Goal: Task Accomplishment & Management: Complete application form

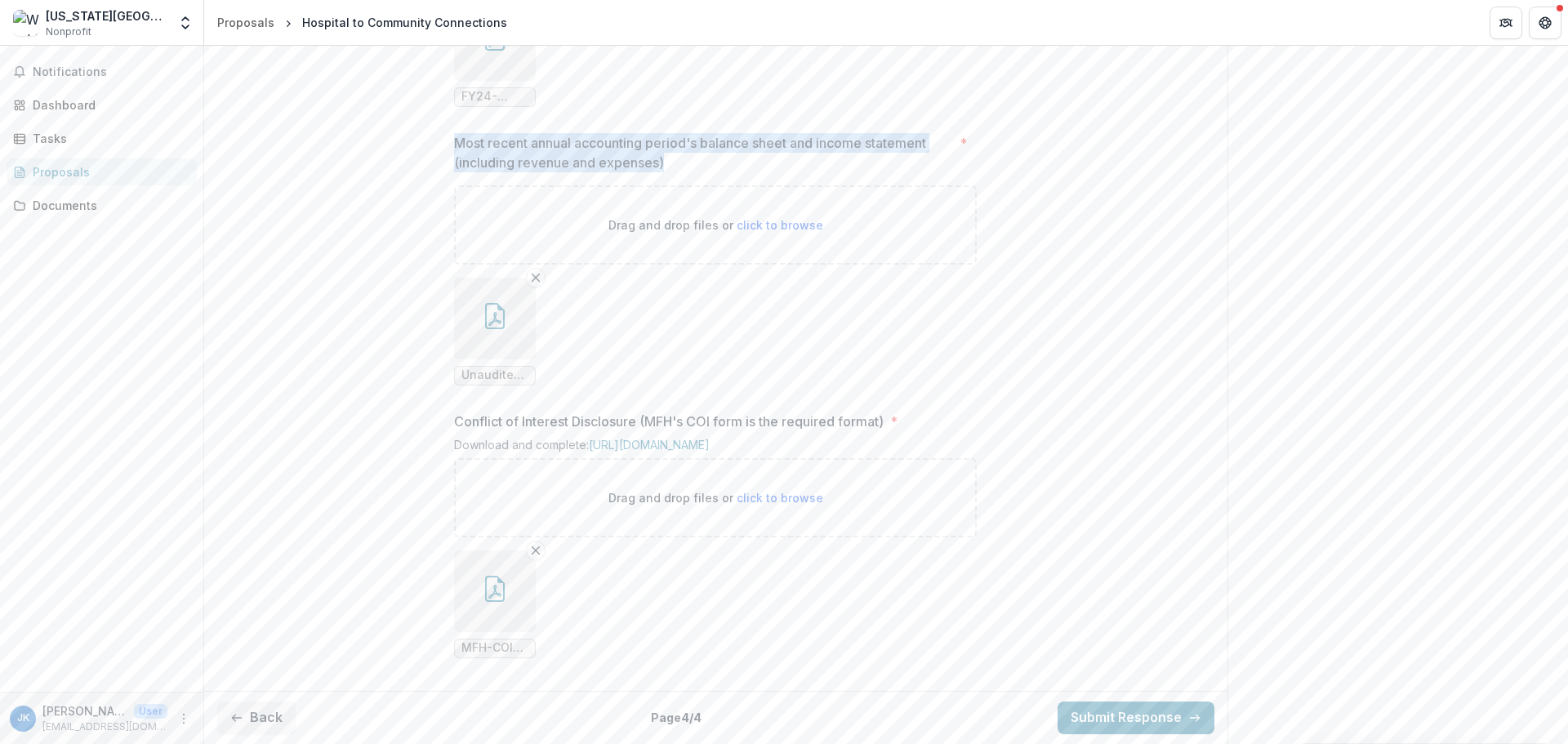
scroll to position [1607, 0]
click at [252, 714] on button "Back" at bounding box center [256, 717] width 79 height 32
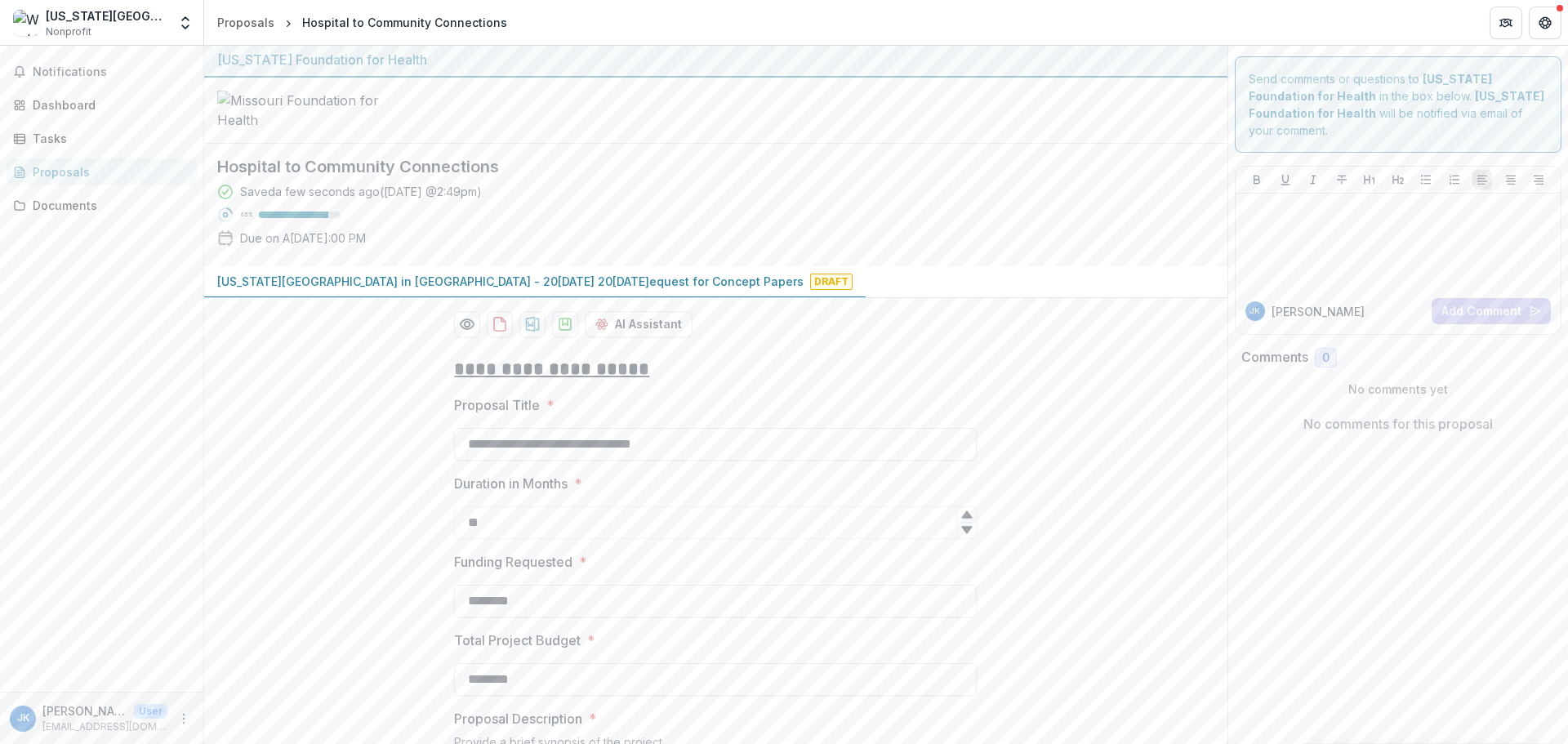
scroll to position [0, 0]
click at [52, 142] on div "Tasks" at bounding box center [108, 138] width 152 height 17
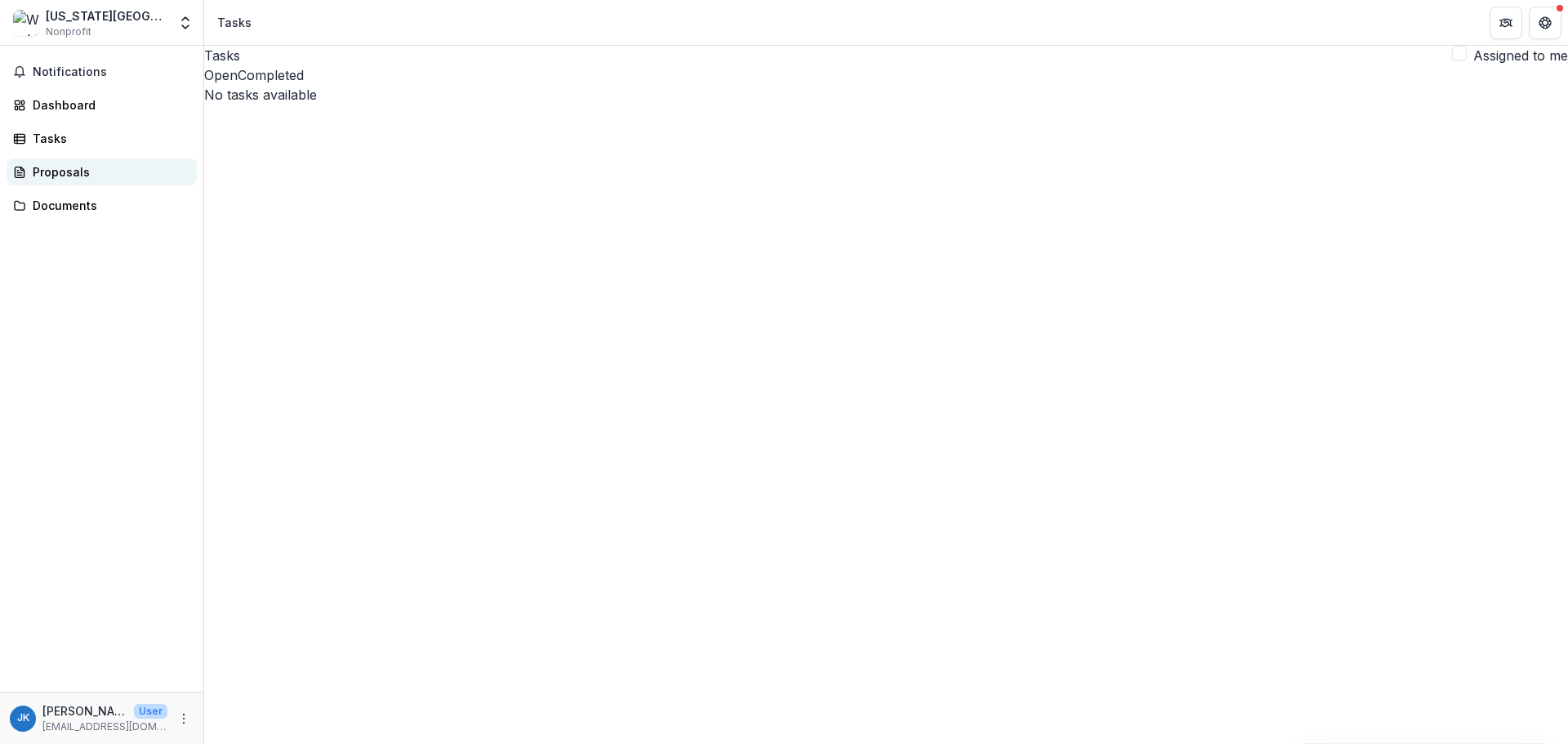
click at [45, 177] on div "Proposals" at bounding box center [108, 171] width 152 height 17
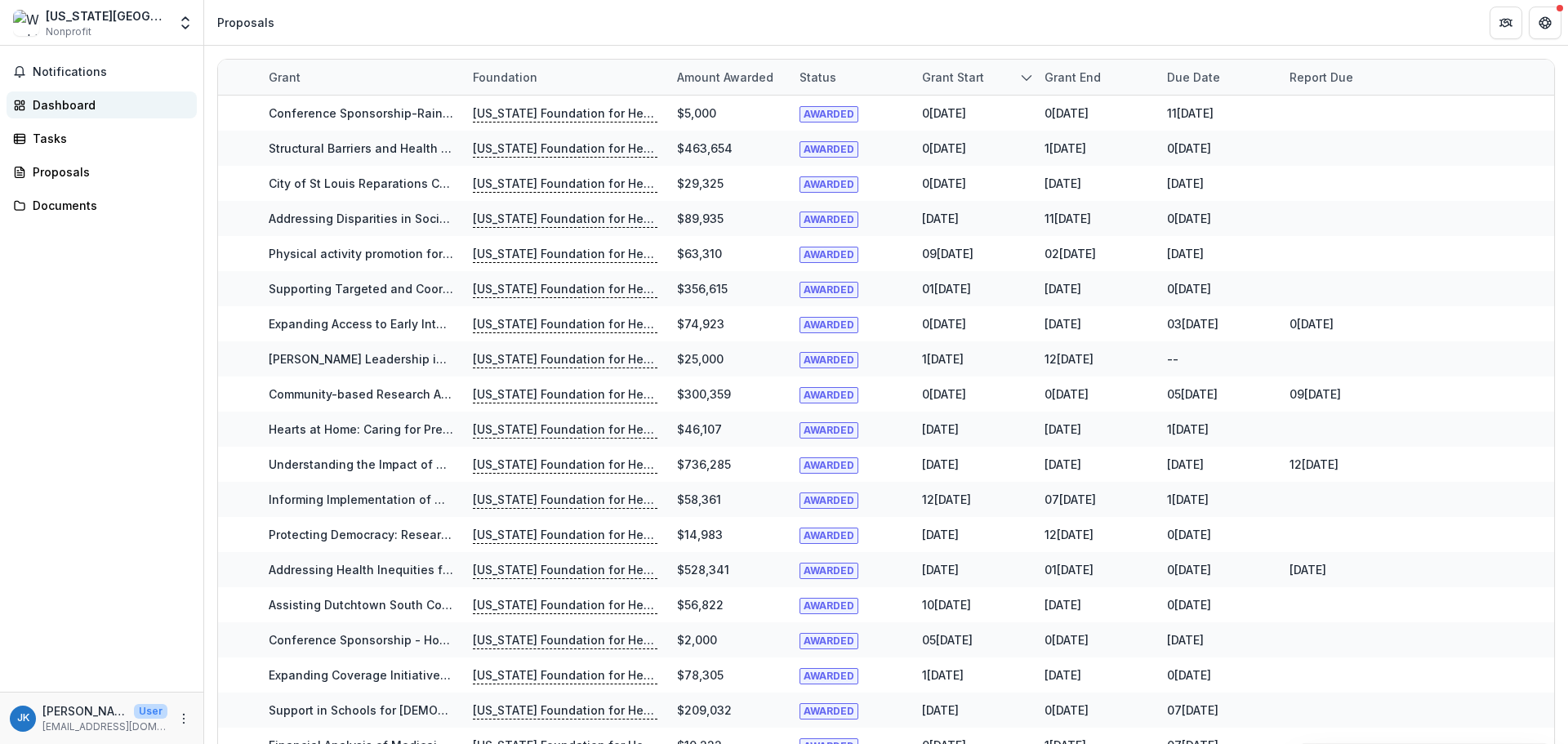
click at [64, 99] on div "Dashboard" at bounding box center [108, 104] width 152 height 17
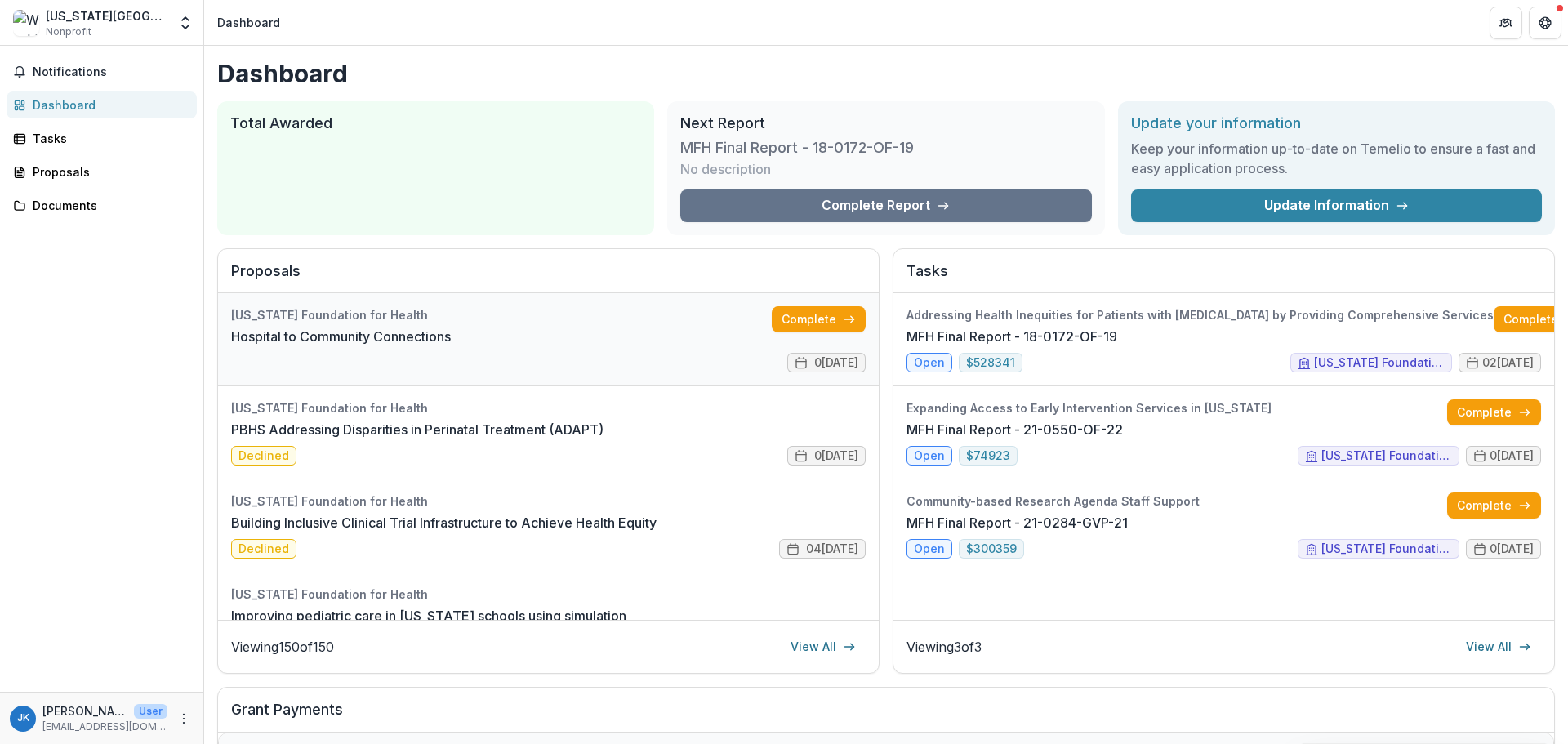
click at [451, 329] on link "Hospital to Community Connections" at bounding box center [340, 337] width 219 height 20
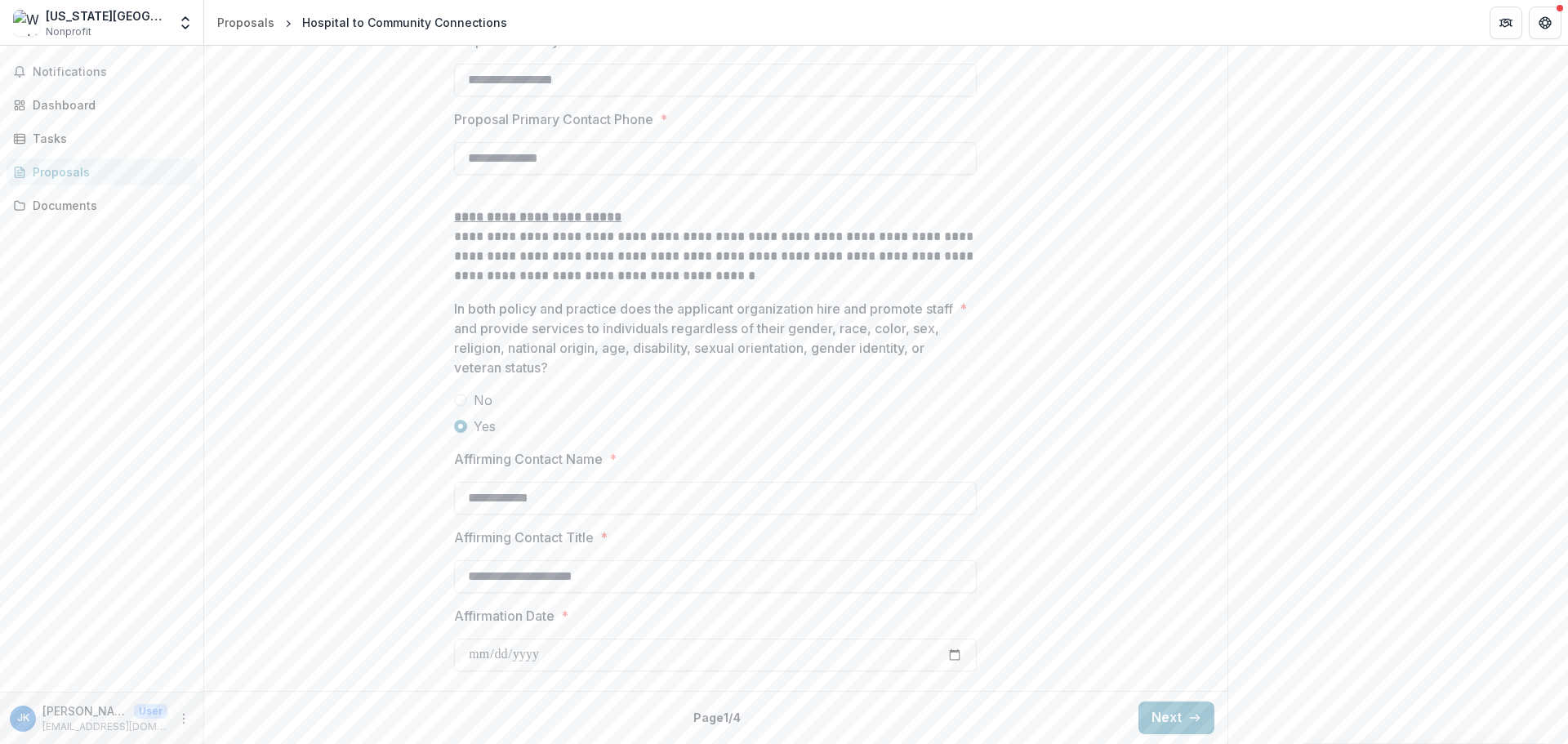
scroll to position [2401, 0]
click at [1183, 718] on button "Next" at bounding box center [1176, 717] width 76 height 32
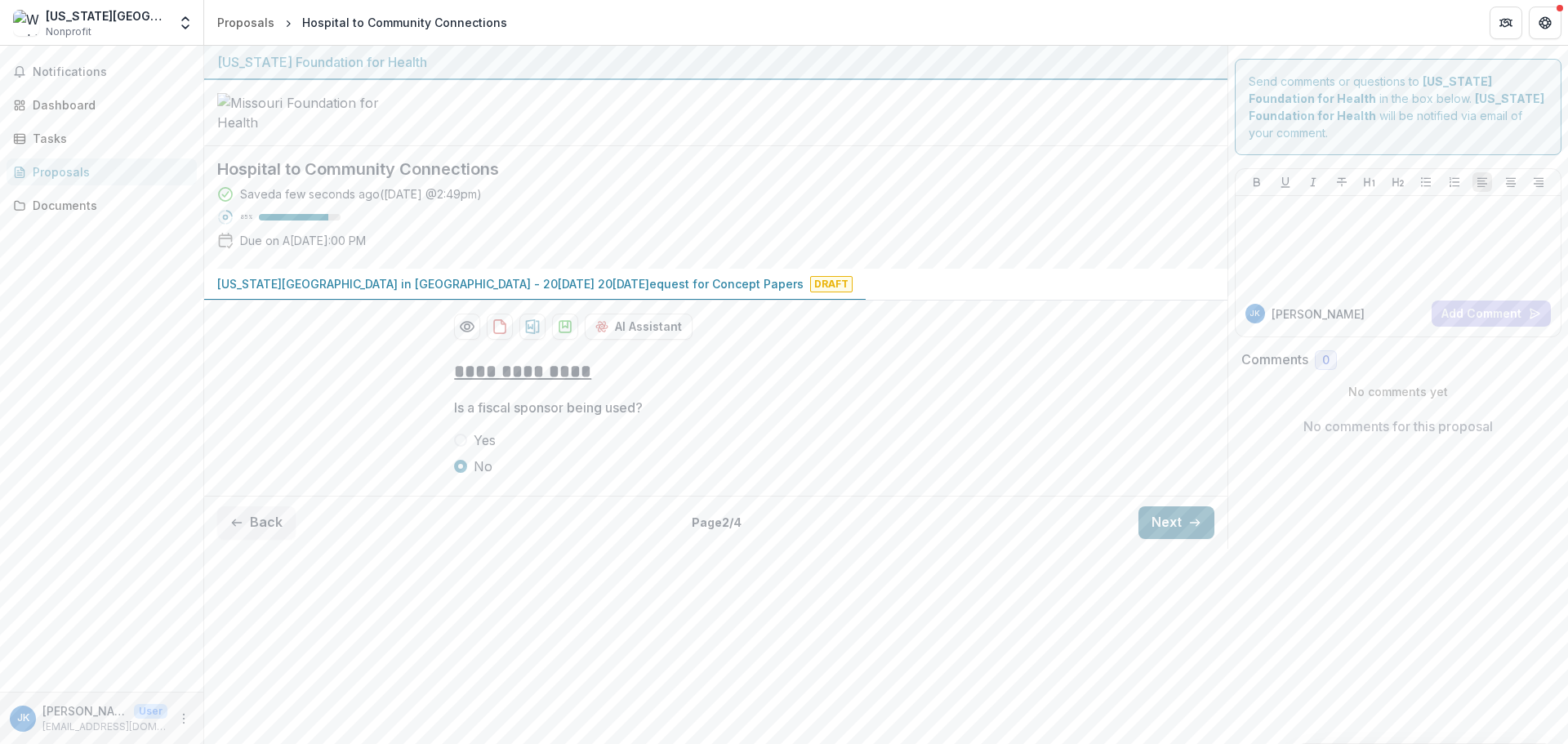
scroll to position [0, 0]
click at [1171, 539] on button "Next" at bounding box center [1176, 522] width 76 height 32
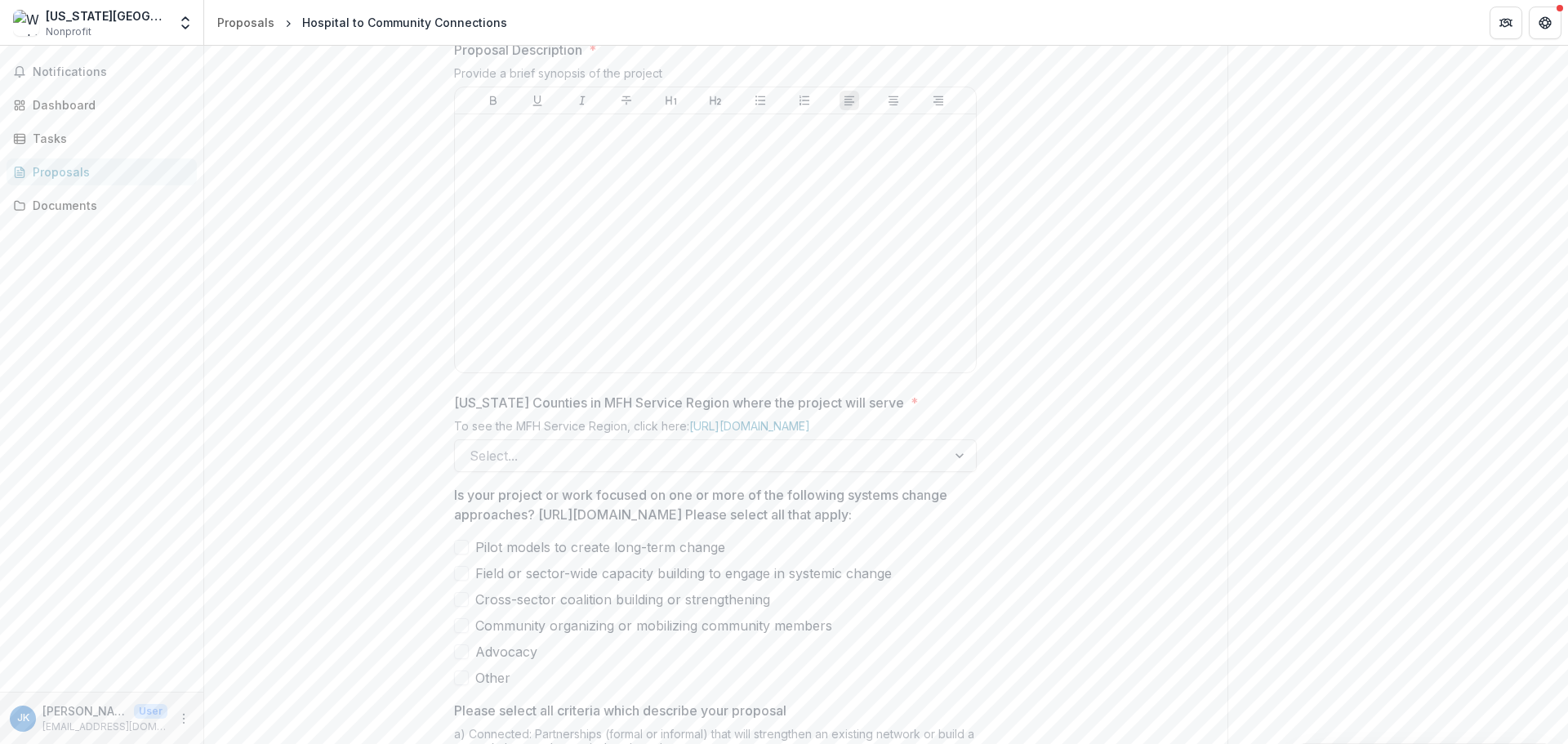
scroll to position [653, 0]
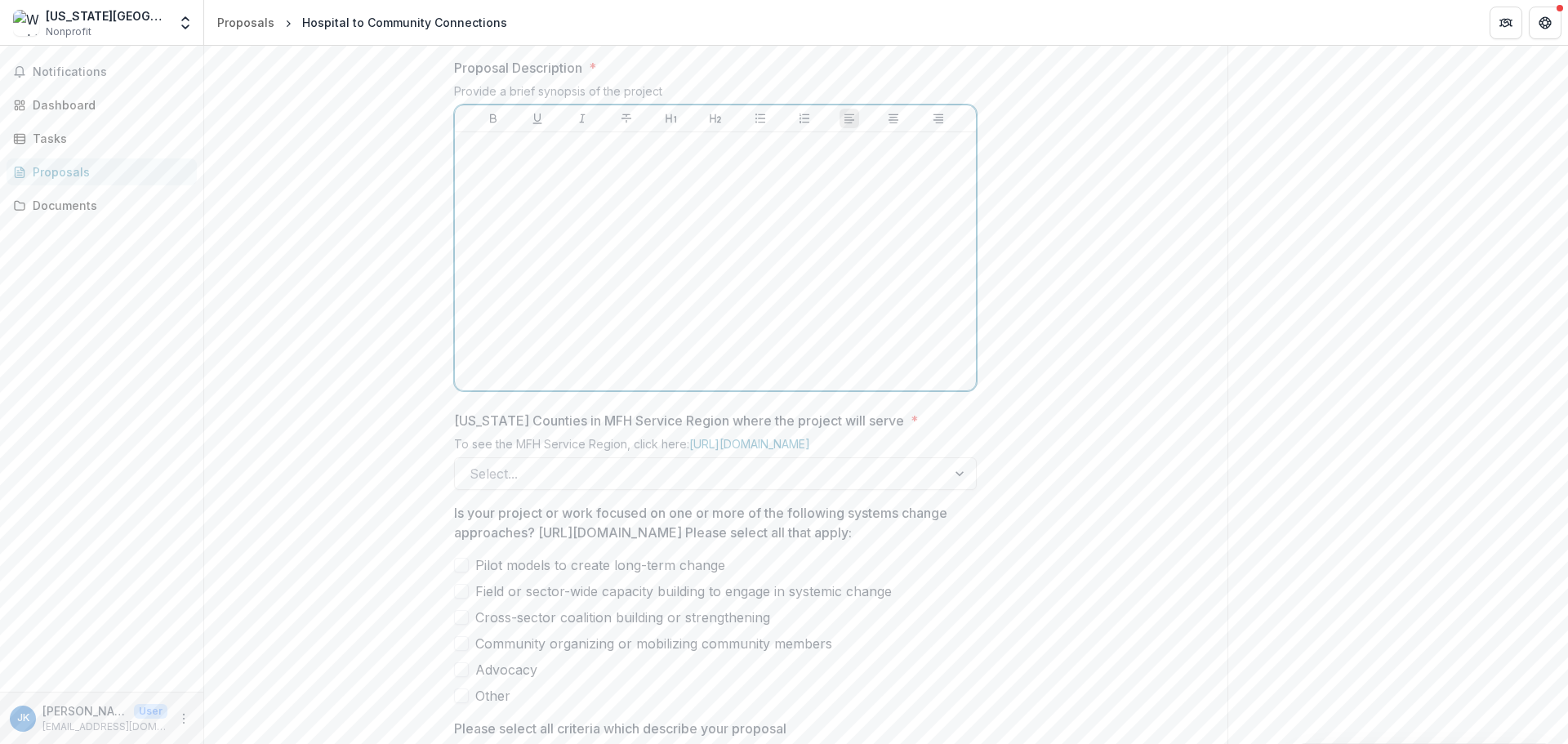
click at [708, 344] on div at bounding box center [715, 262] width 508 height 245
click at [624, 332] on div at bounding box center [715, 262] width 508 height 245
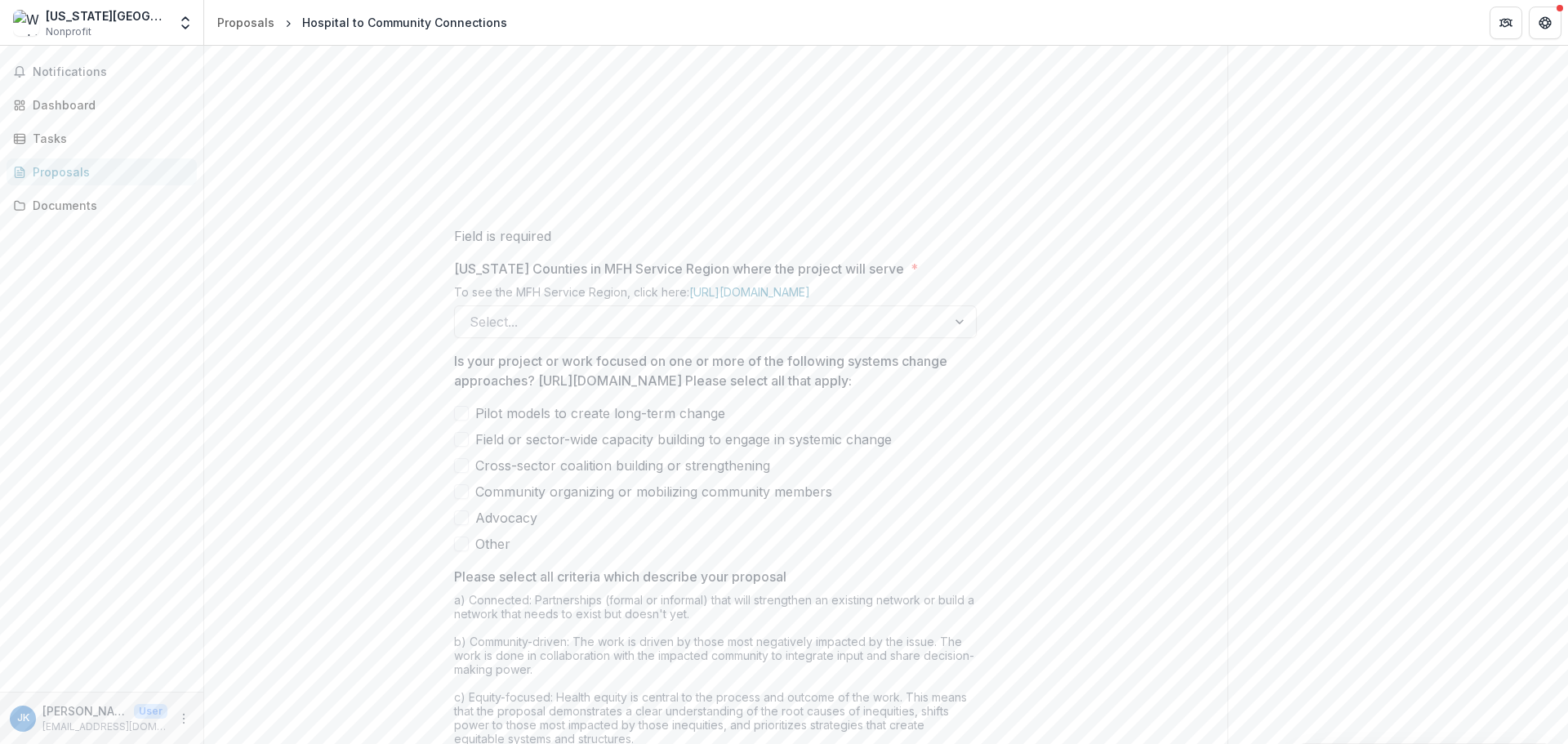
scroll to position [817, 0]
click at [524, 176] on div at bounding box center [715, 97] width 510 height 245
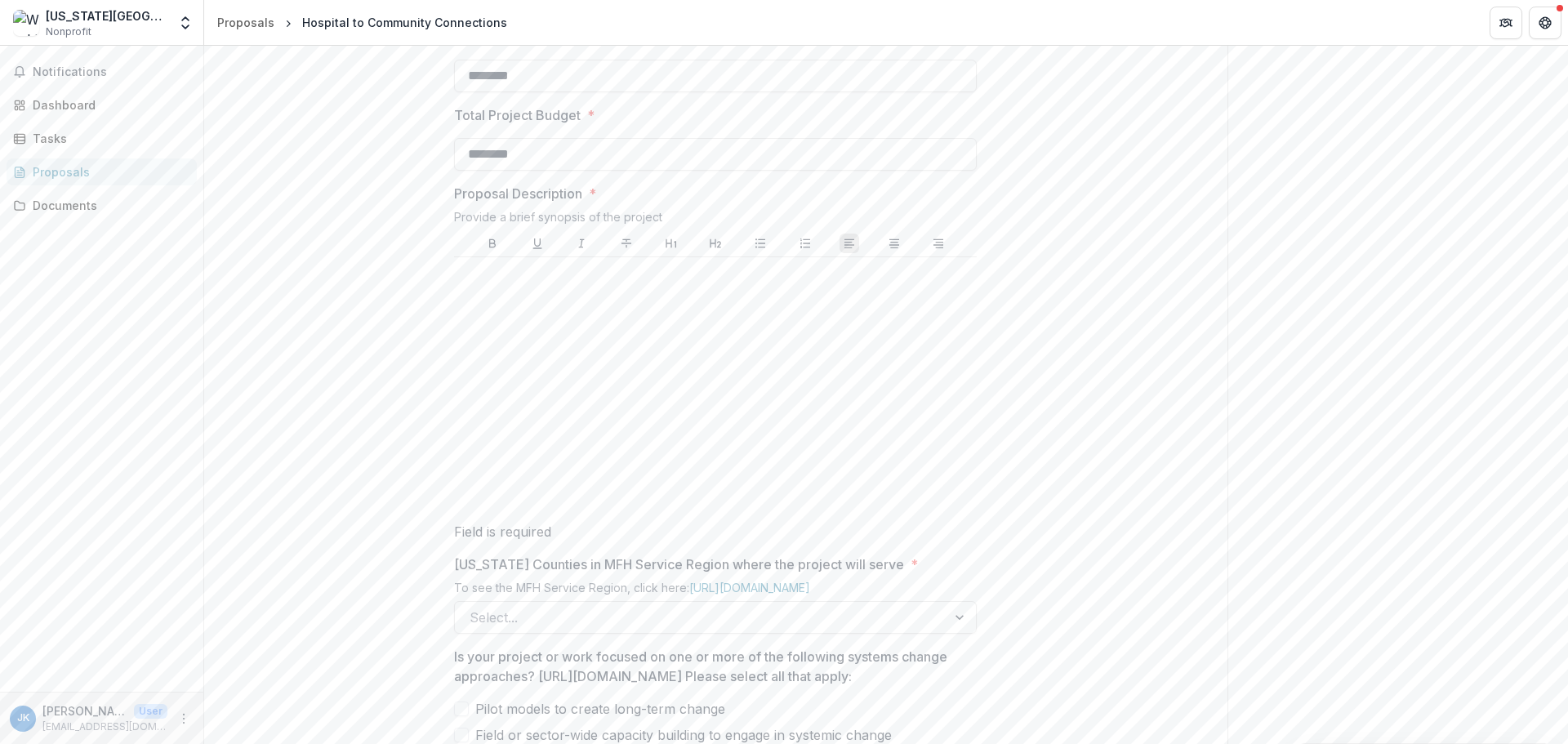
scroll to position [629, 0]
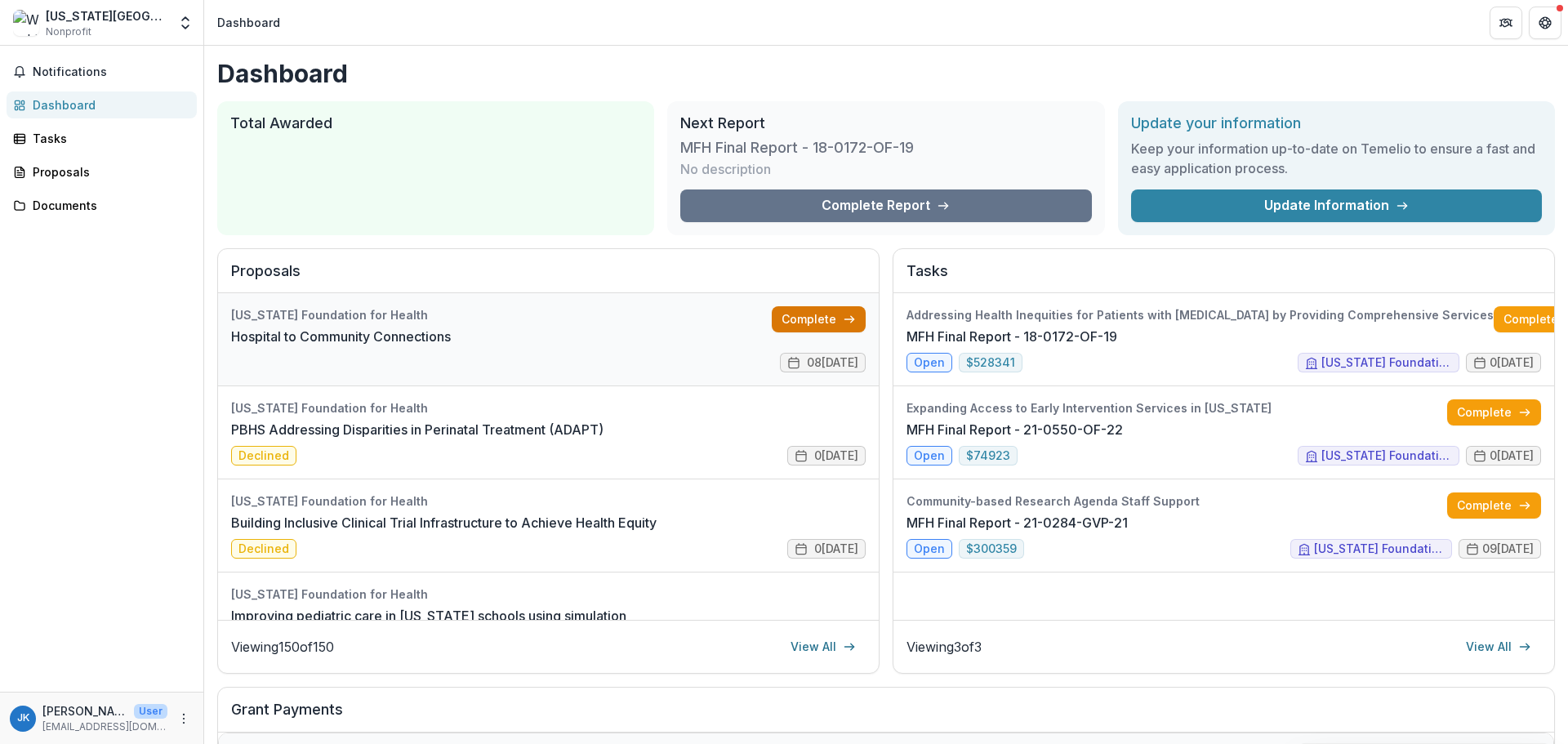
click at [784, 311] on link "Complete" at bounding box center [818, 319] width 94 height 26
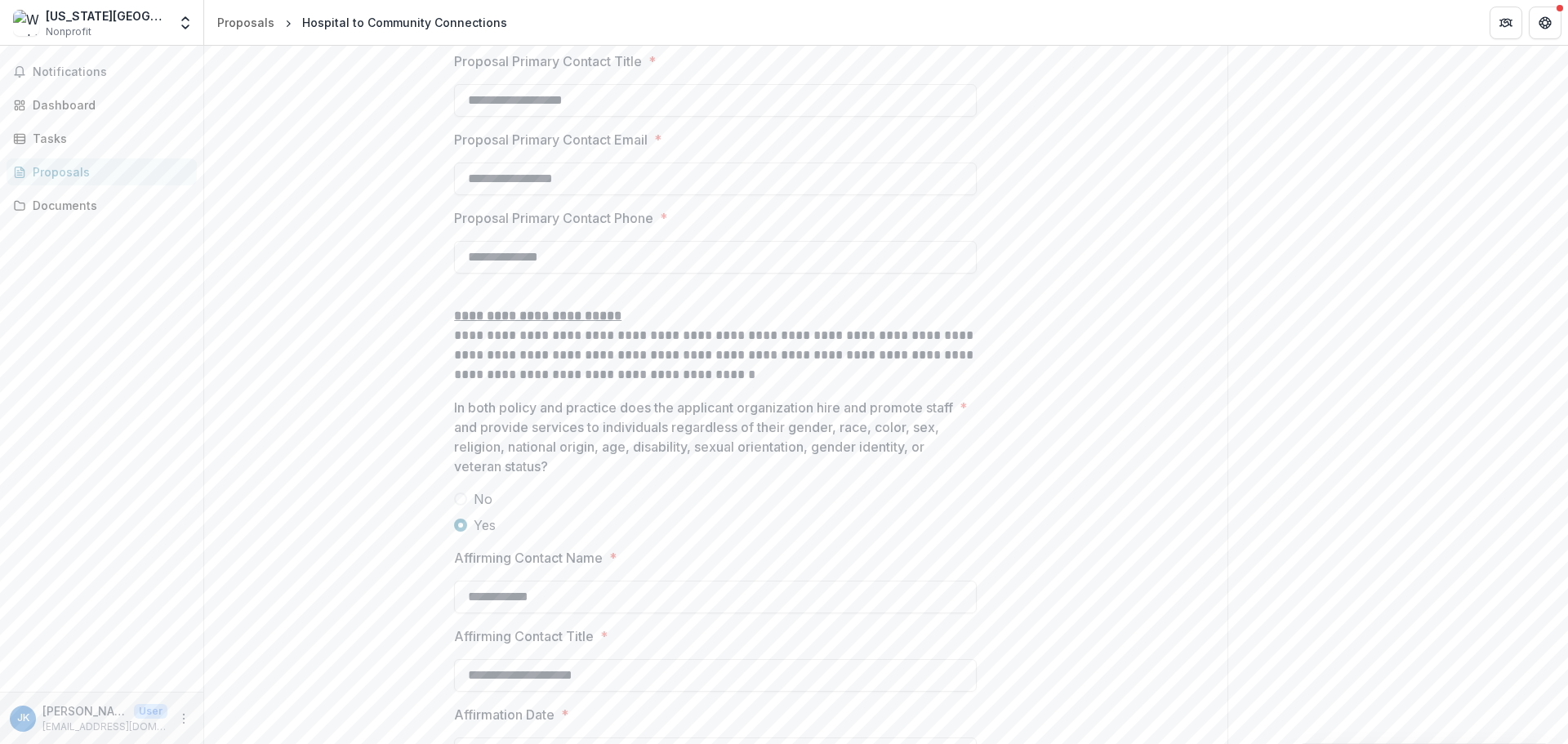
scroll to position [2401, 0]
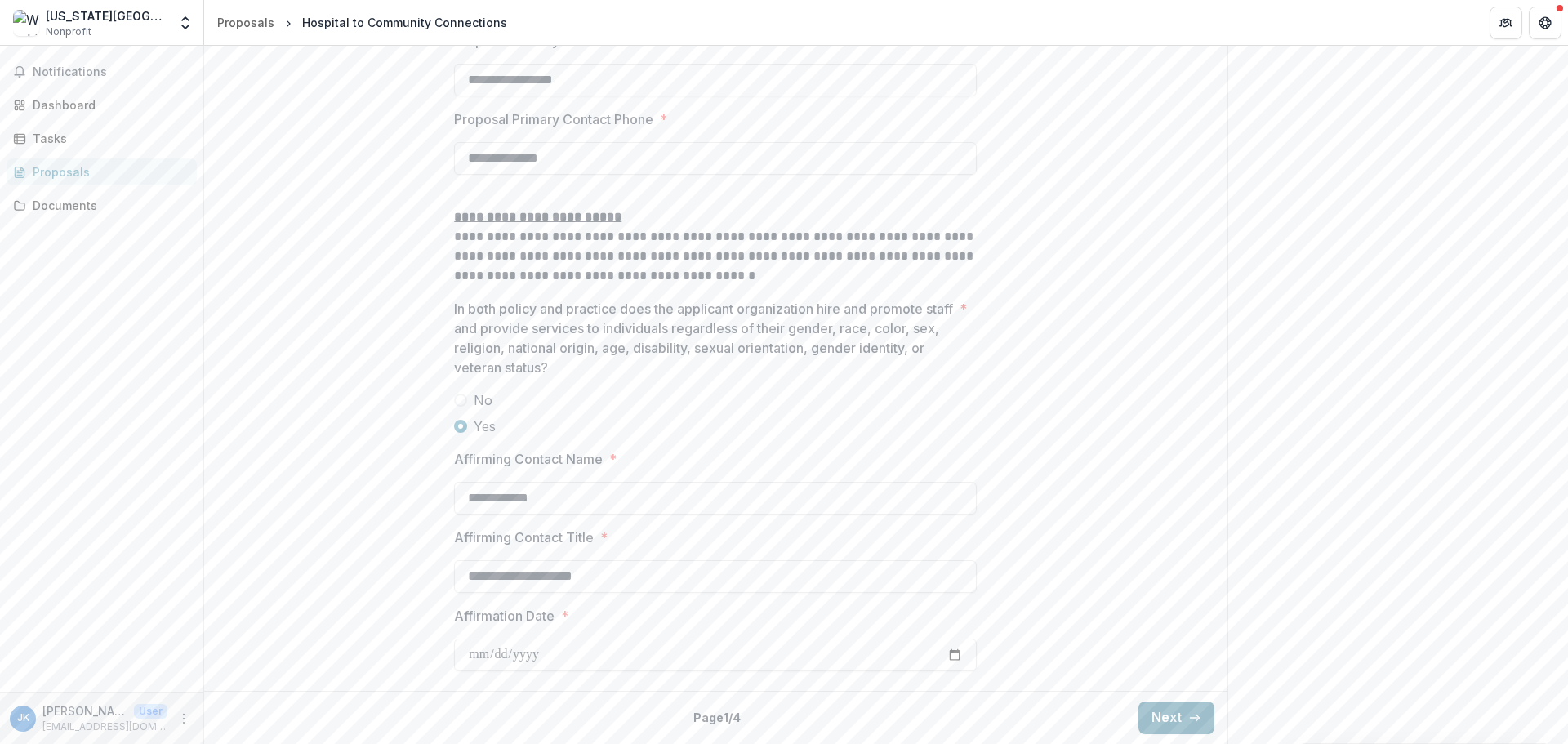
click at [1184, 716] on button "Next" at bounding box center [1176, 717] width 76 height 32
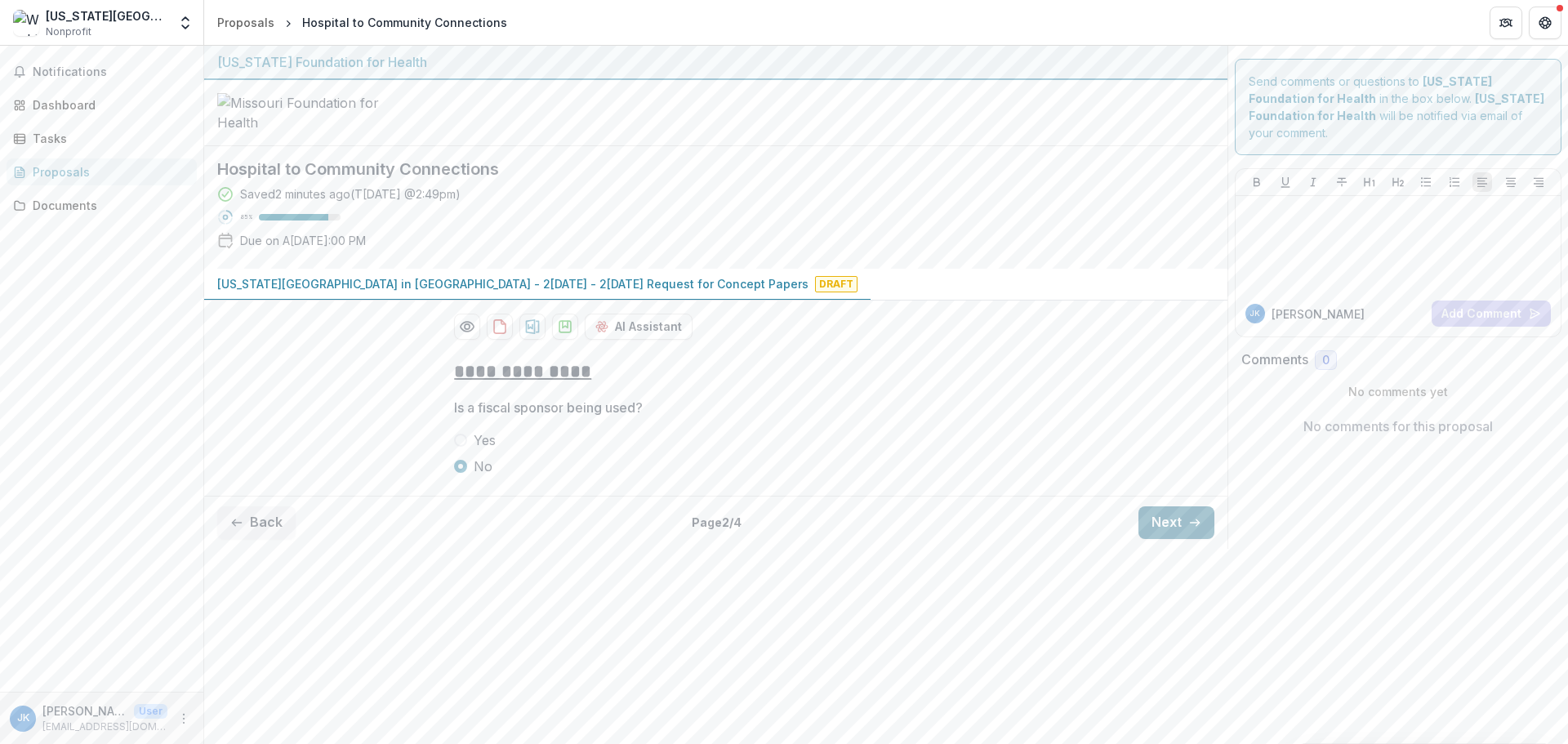
scroll to position [0, 0]
click at [1176, 539] on button "Next" at bounding box center [1176, 522] width 76 height 32
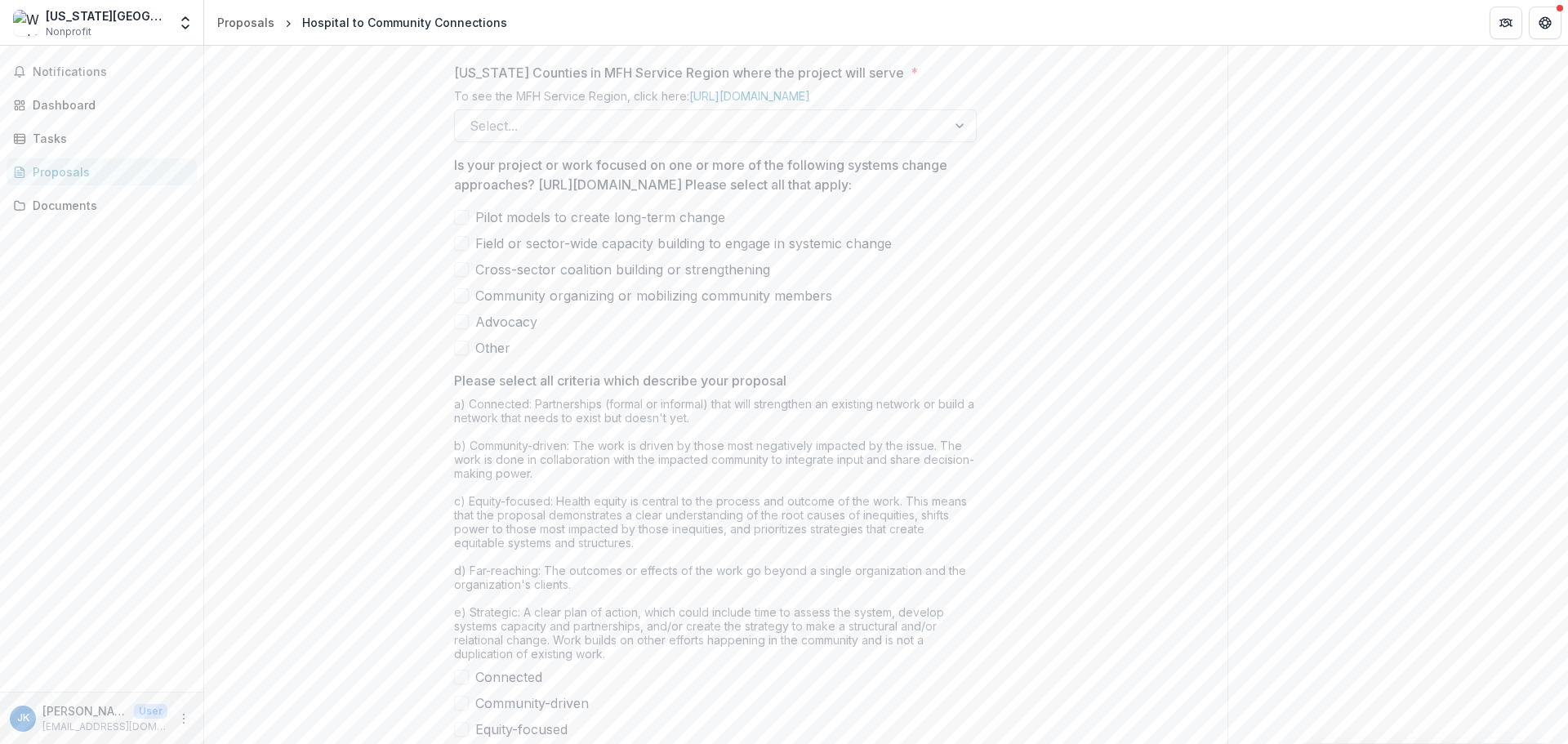
scroll to position [1265, 0]
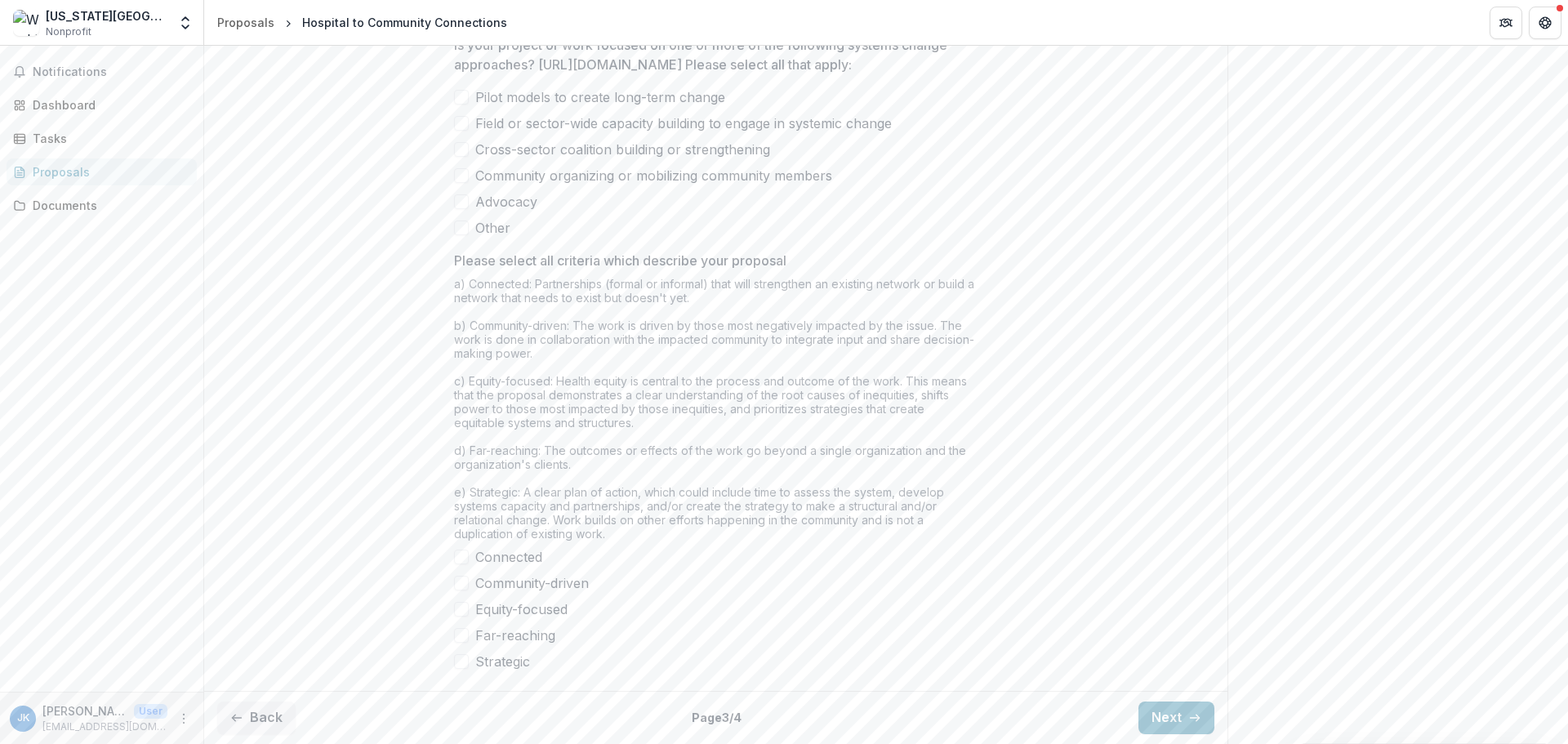
click at [1167, 695] on div "Back Page 3 / 4 Next" at bounding box center [716, 718] width 1023 height 53
click at [1175, 726] on button "Next" at bounding box center [1176, 717] width 76 height 32
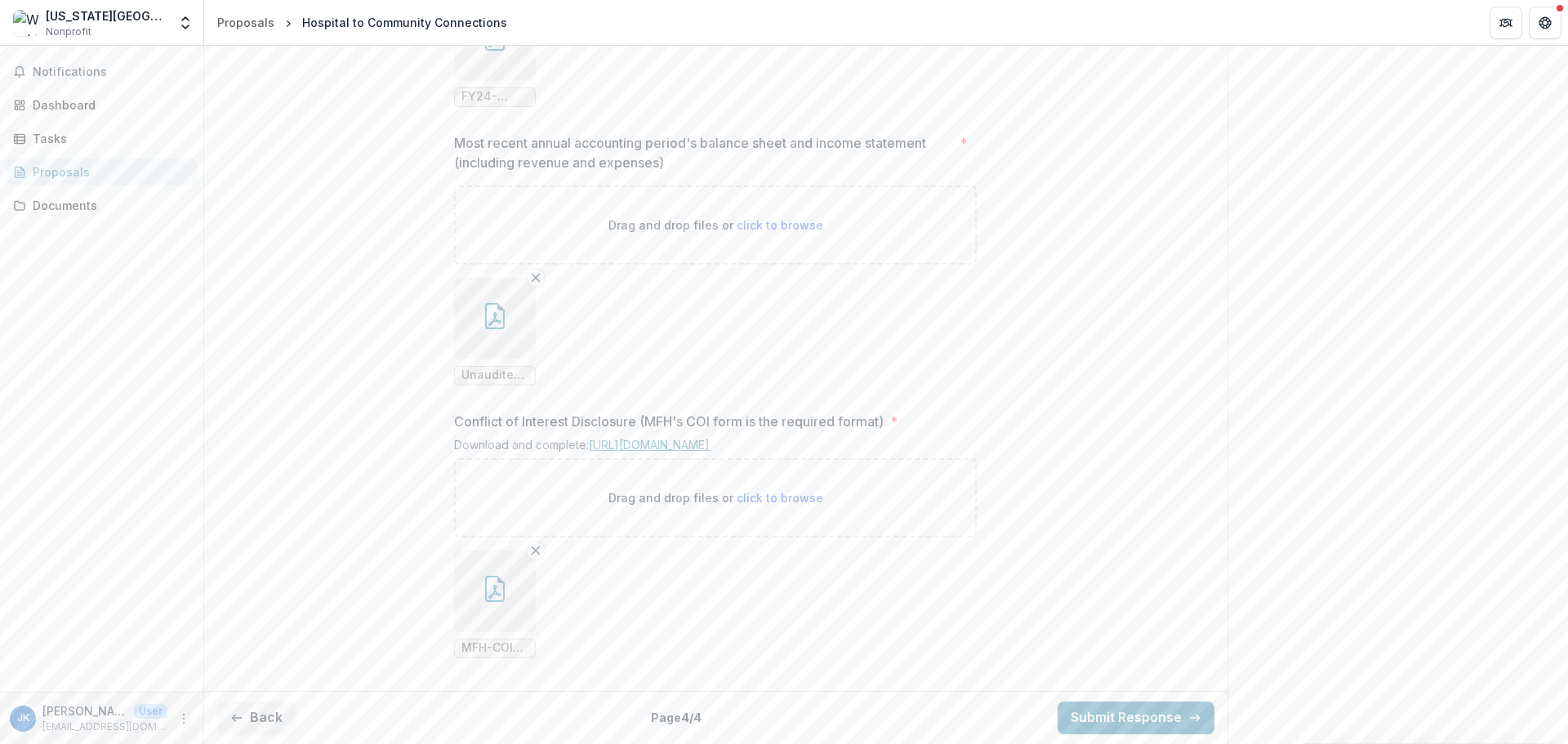
scroll to position [1607, 0]
click at [477, 305] on button "button" at bounding box center [495, 318] width 82 height 82
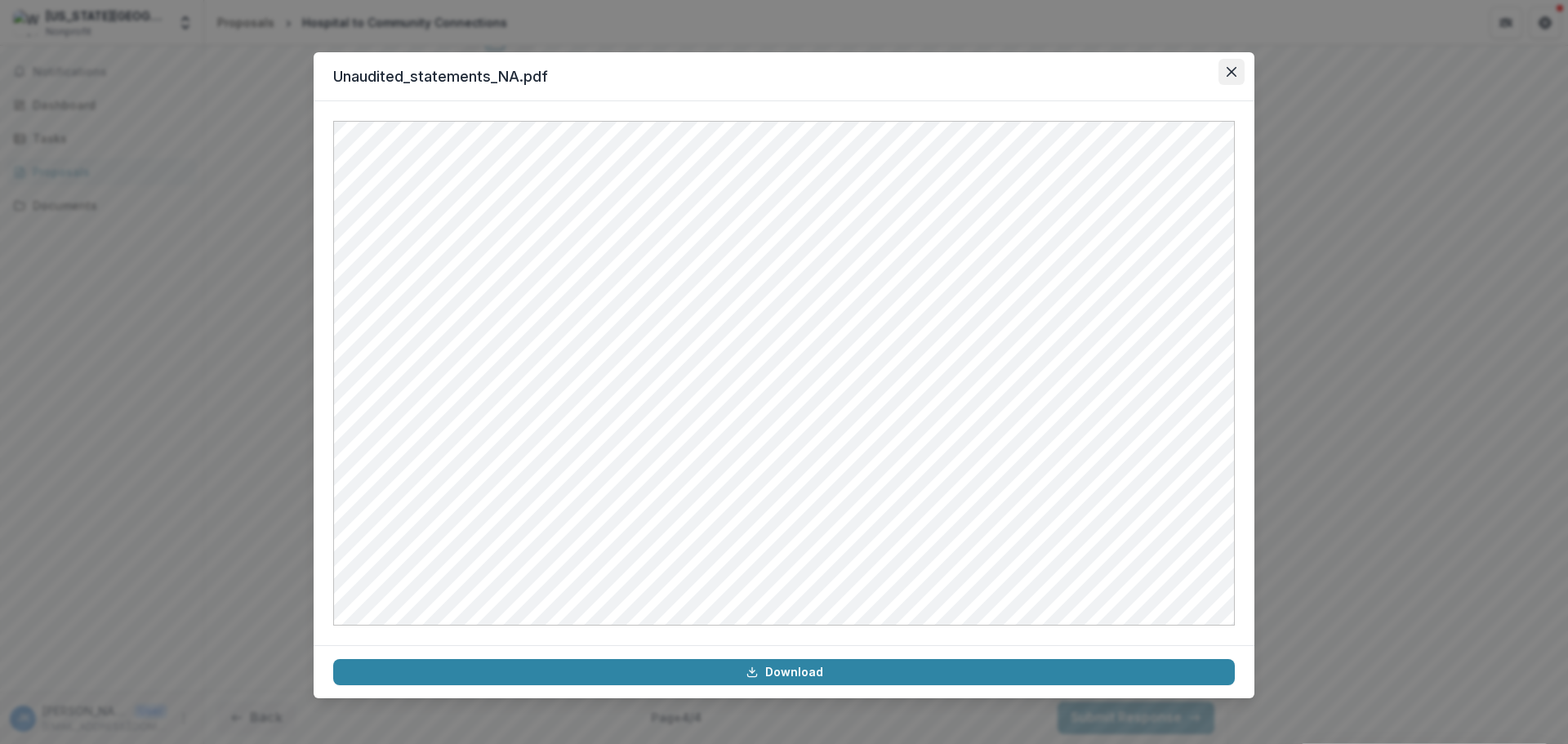
click at [1232, 71] on icon "Close" at bounding box center [1232, 72] width 10 height 10
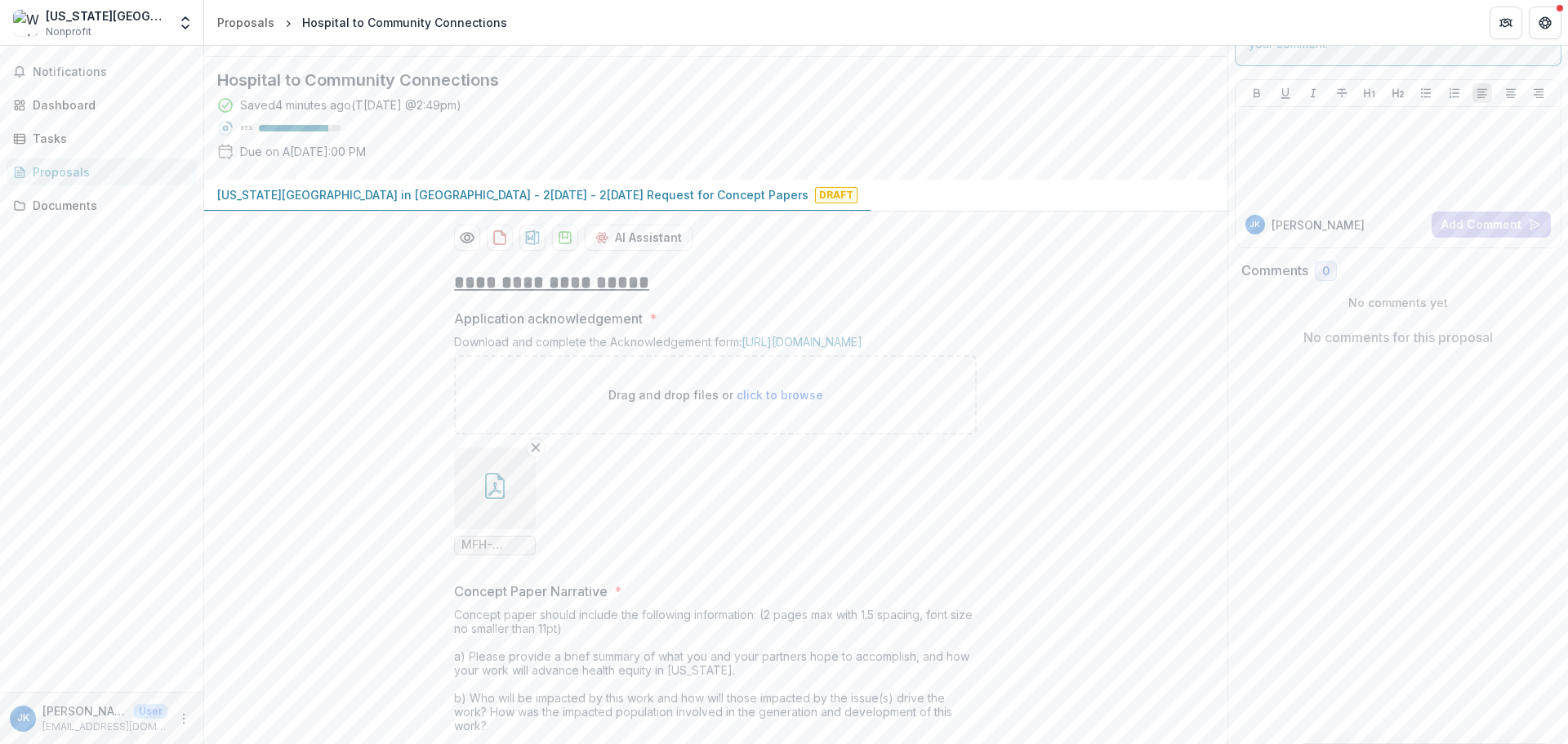
scroll to position [0, 0]
